Goal: Information Seeking & Learning: Learn about a topic

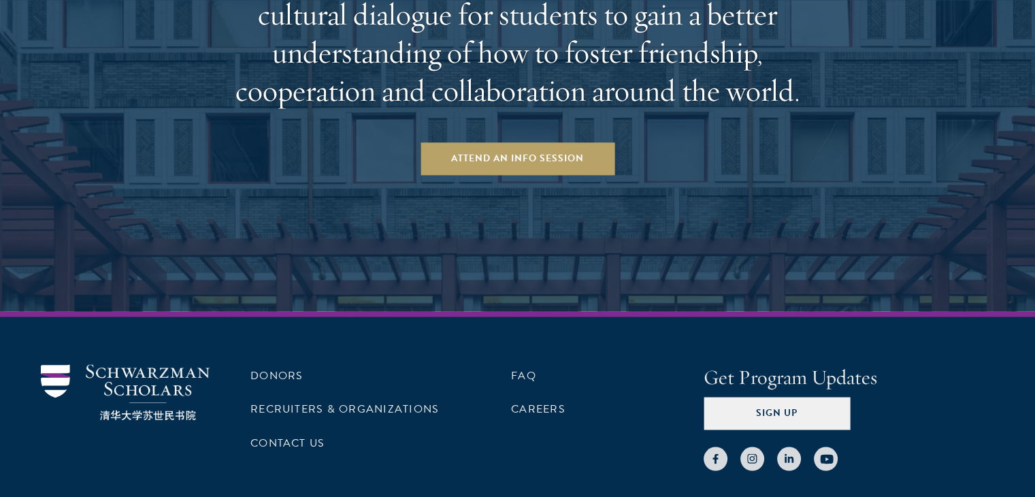
scroll to position [2240, 0]
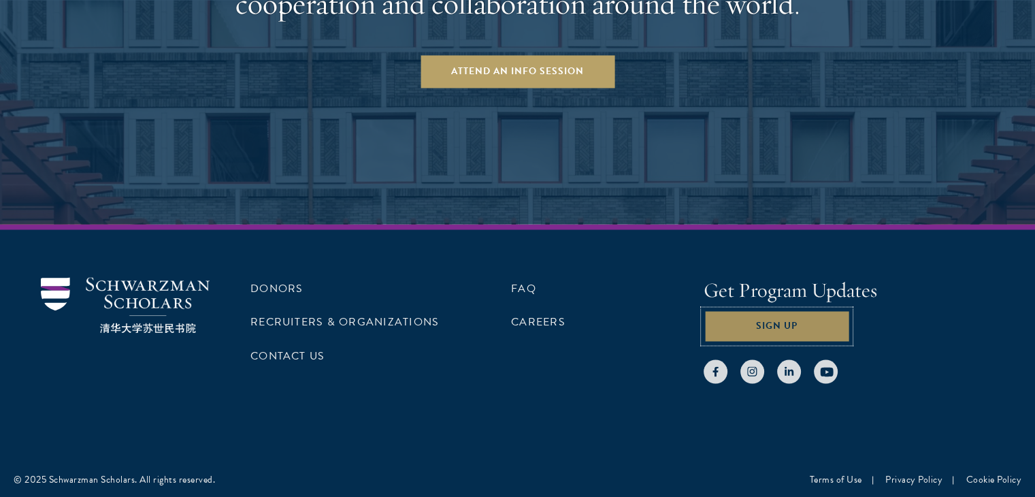
click at [773, 321] on button "Sign Up" at bounding box center [777, 326] width 146 height 33
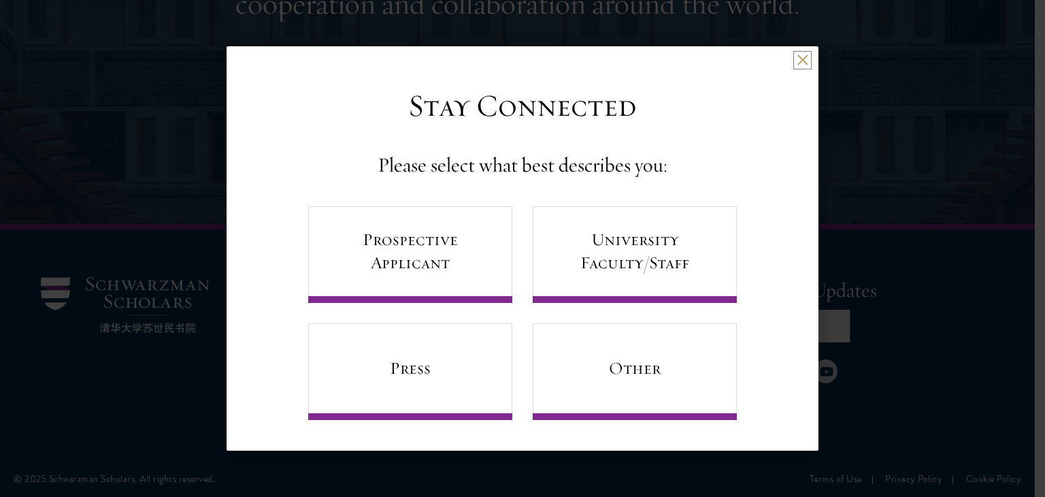
click at [802, 65] on button at bounding box center [803, 60] width 12 height 12
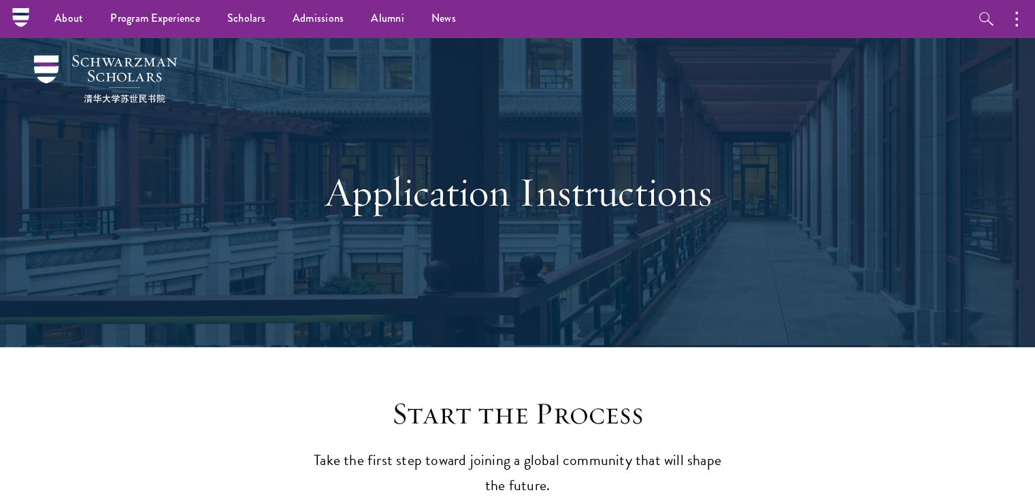
scroll to position [0, 0]
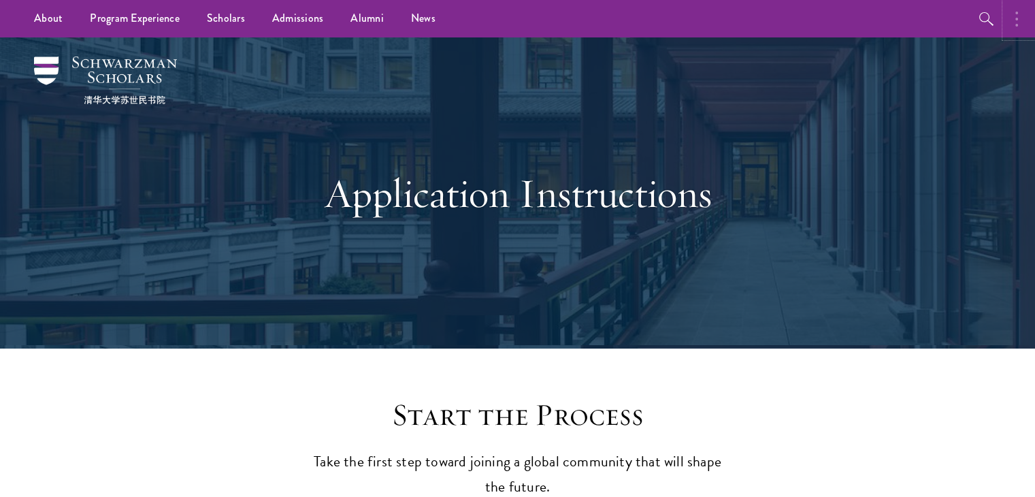
click at [1019, 19] on button "button" at bounding box center [1020, 18] width 30 height 37
click at [868, 28] on button "button" at bounding box center [874, 18] width 30 height 37
click at [234, 25] on link "Scholars" at bounding box center [225, 18] width 65 height 37
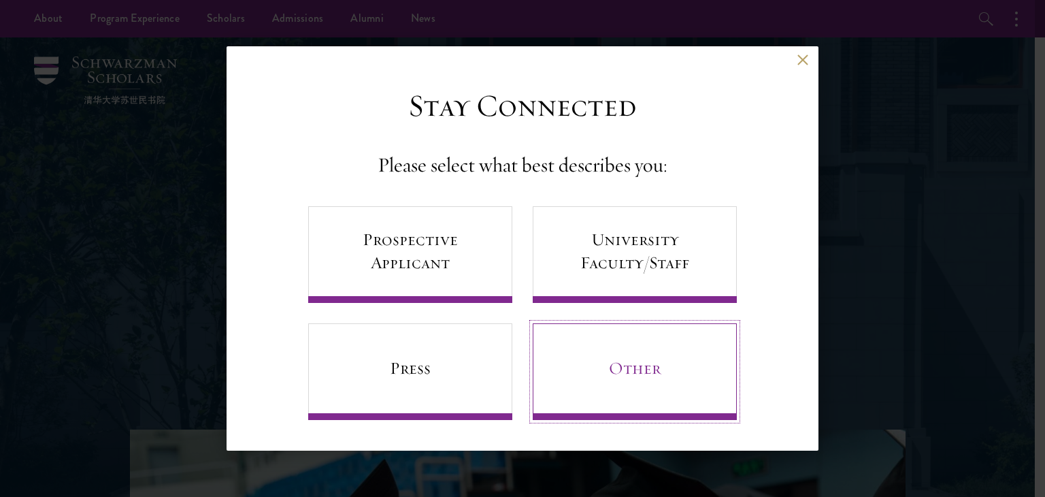
click at [638, 357] on link "Other" at bounding box center [635, 371] width 204 height 97
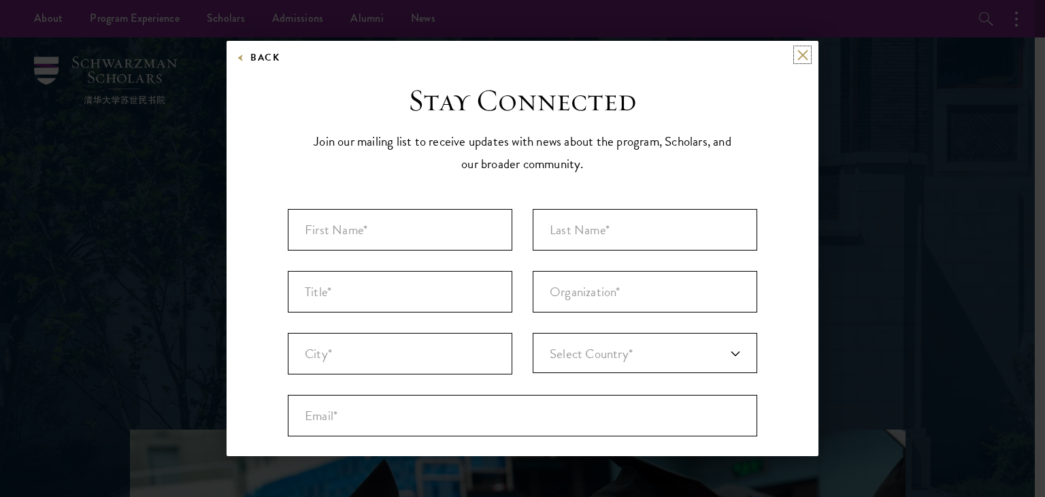
click at [797, 52] on button at bounding box center [803, 55] width 12 height 12
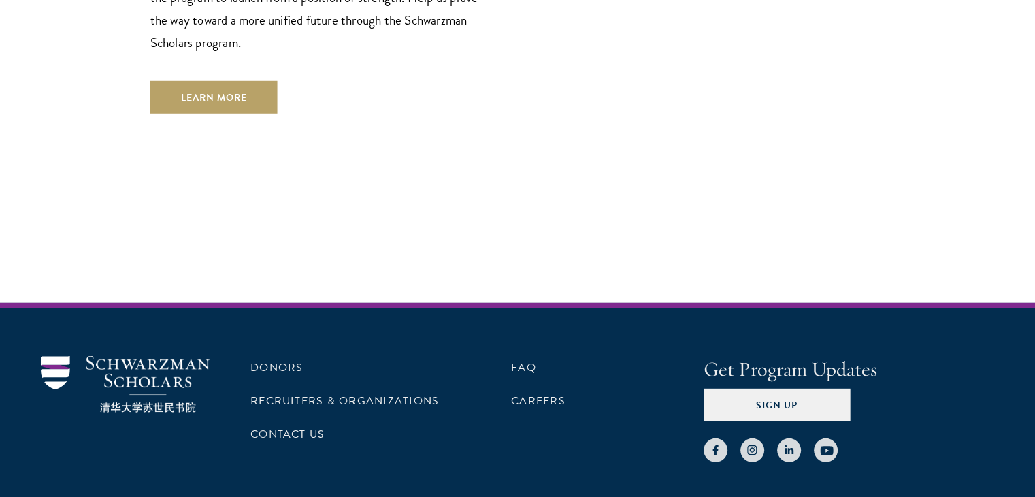
scroll to position [4076, 0]
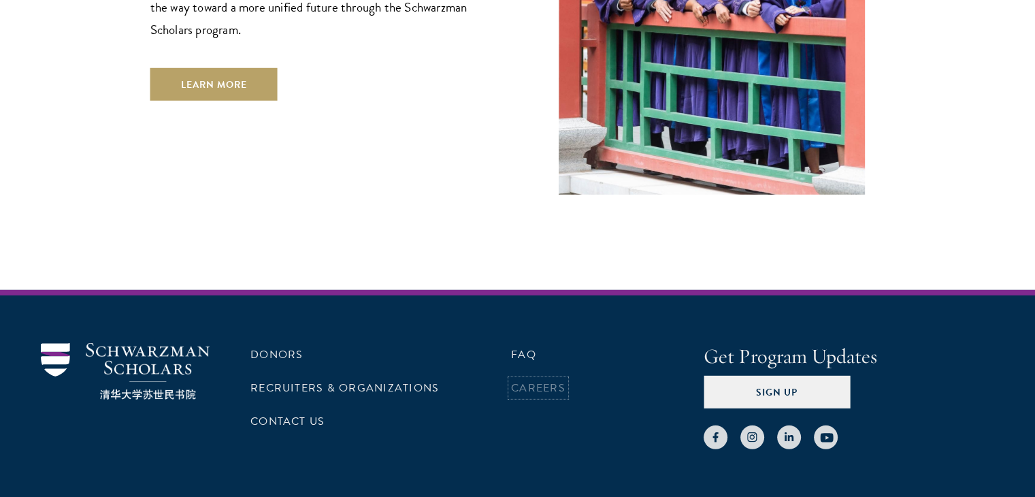
click at [544, 380] on link "Careers" at bounding box center [538, 388] width 54 height 16
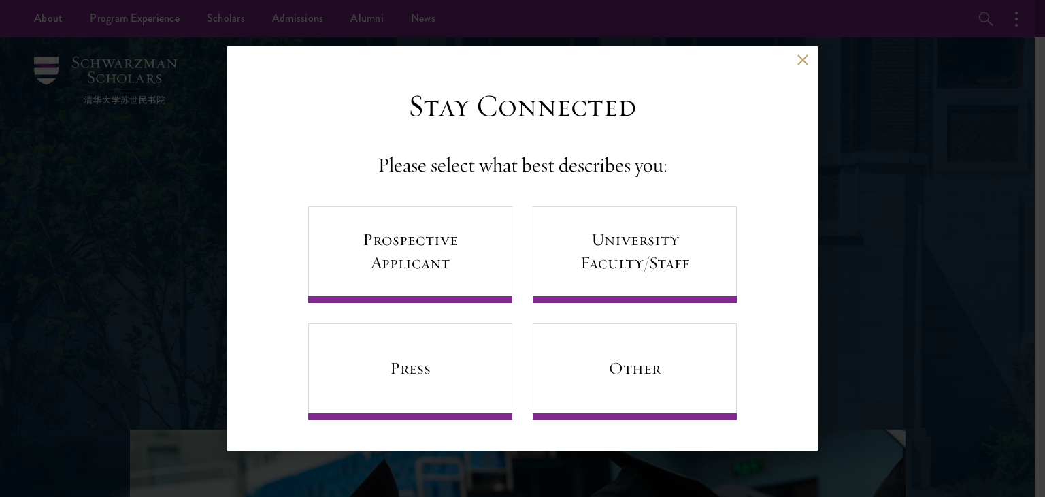
click at [804, 57] on button at bounding box center [803, 60] width 12 height 12
